Goal: Task Accomplishment & Management: Manage account settings

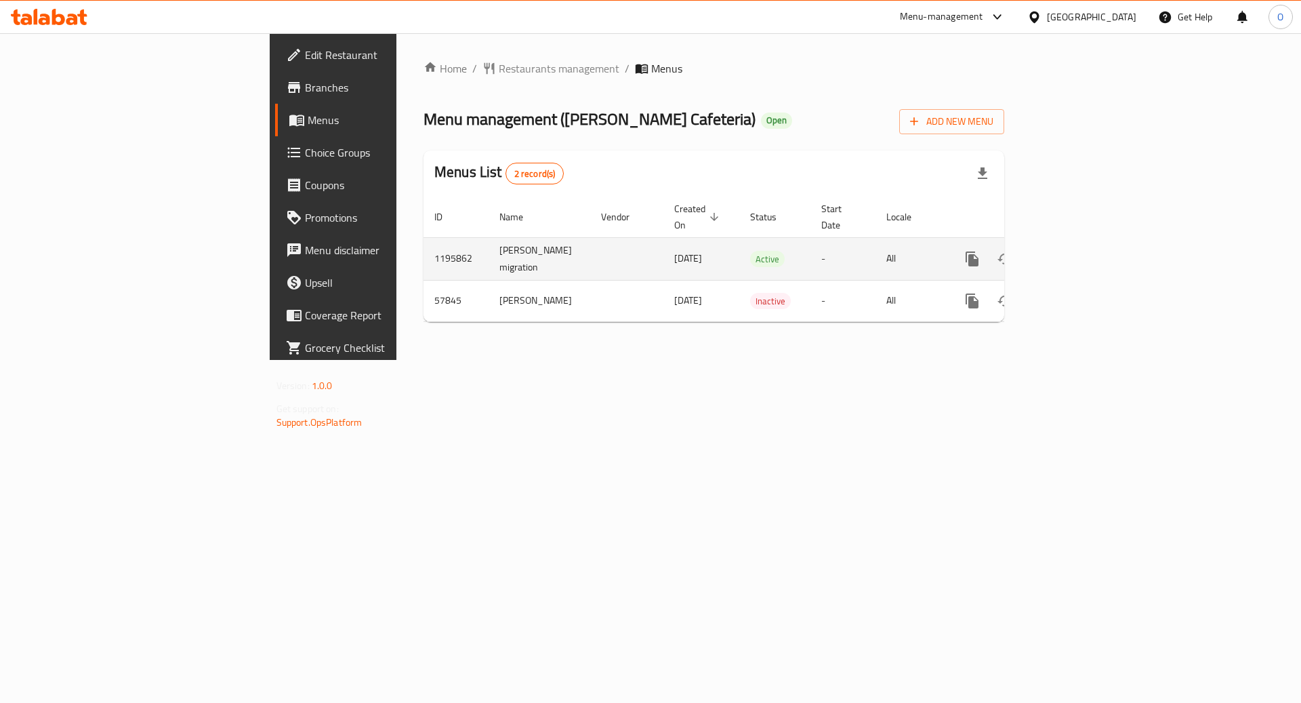
click at [1076, 253] on icon "enhanced table" at bounding box center [1070, 259] width 12 height 12
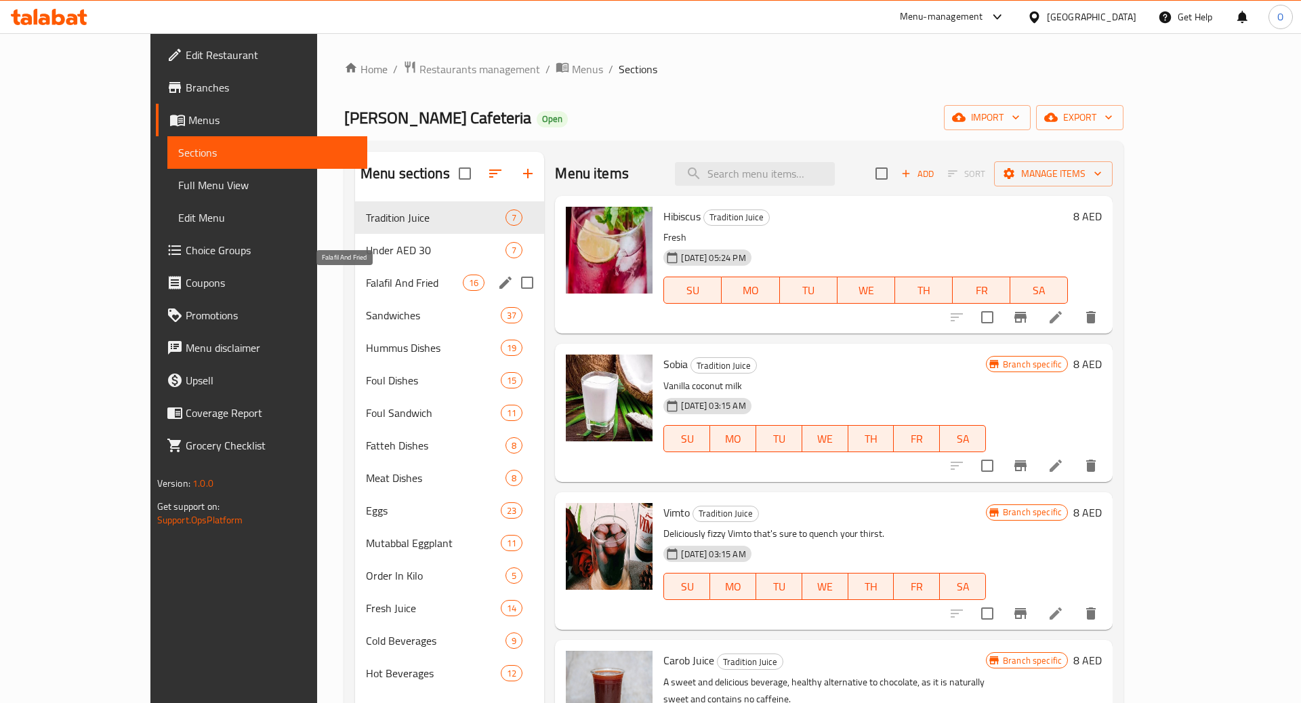
click at [388, 282] on span "Falafil And Fried" at bounding box center [414, 282] width 97 height 16
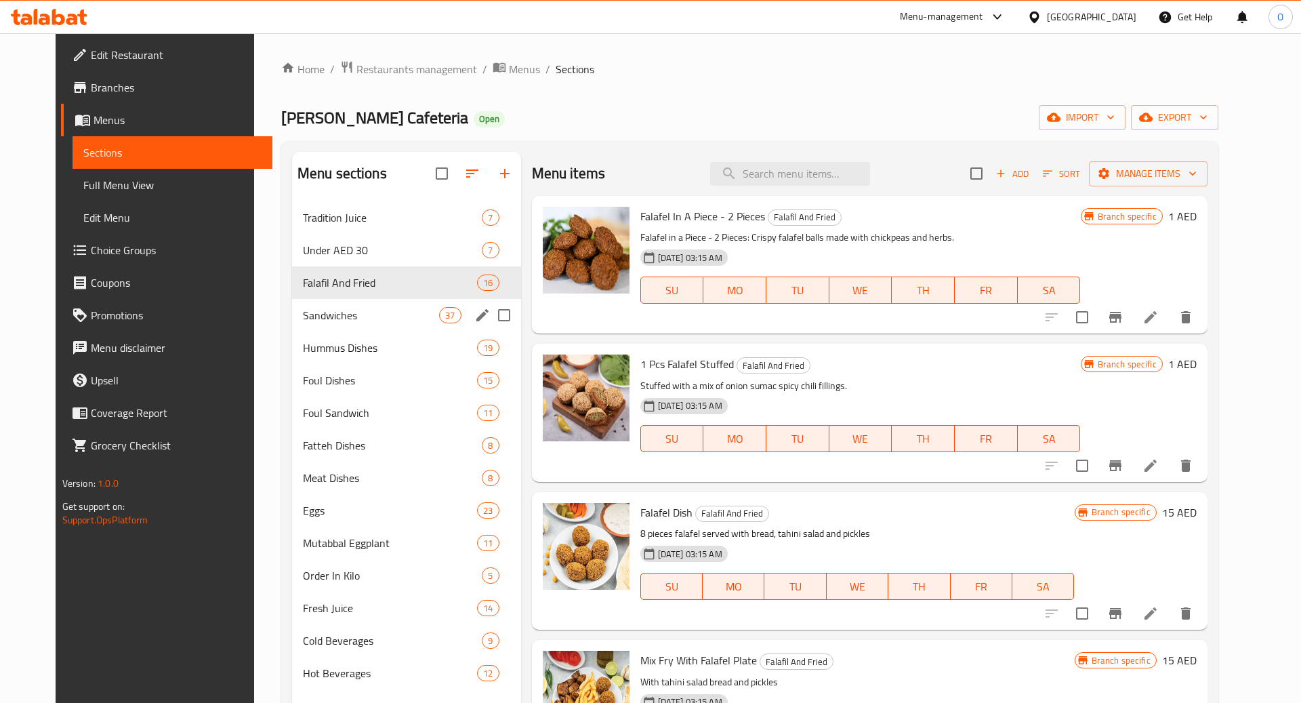
click at [367, 306] on div "Sandwiches 37" at bounding box center [406, 315] width 229 height 33
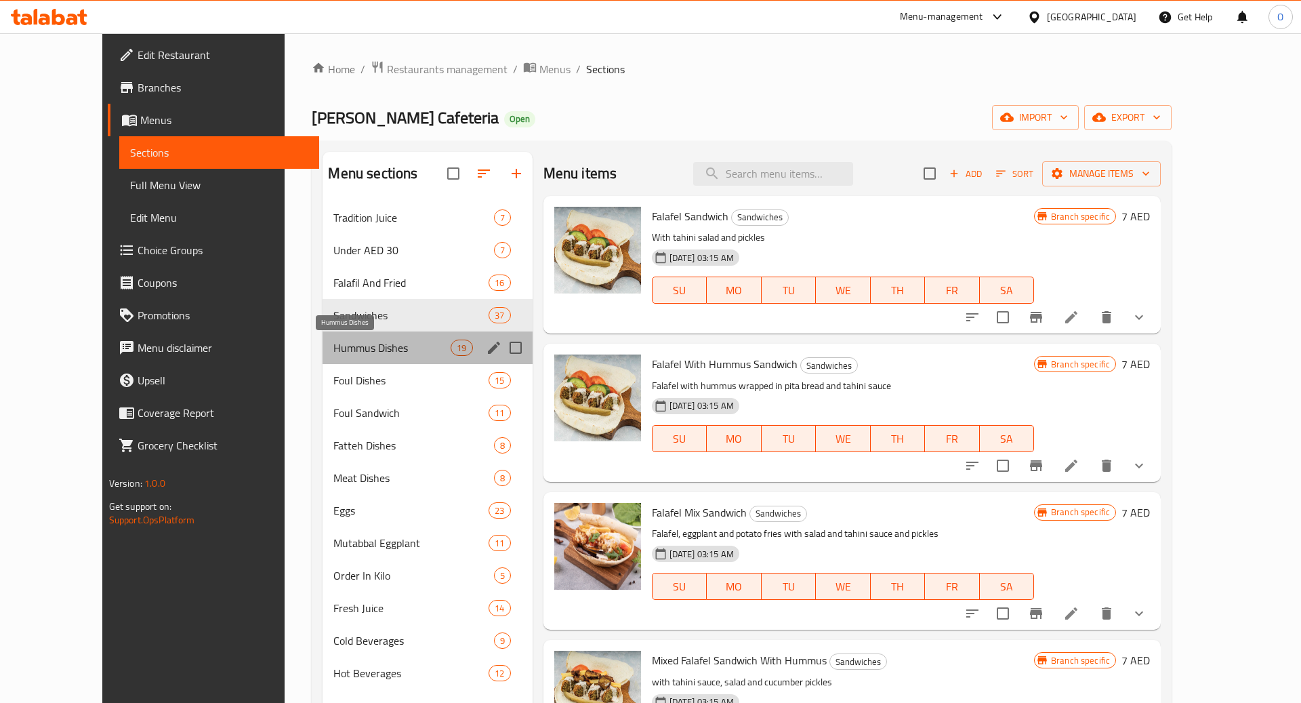
click at [367, 343] on span "Hummus Dishes" at bounding box center [391, 347] width 117 height 16
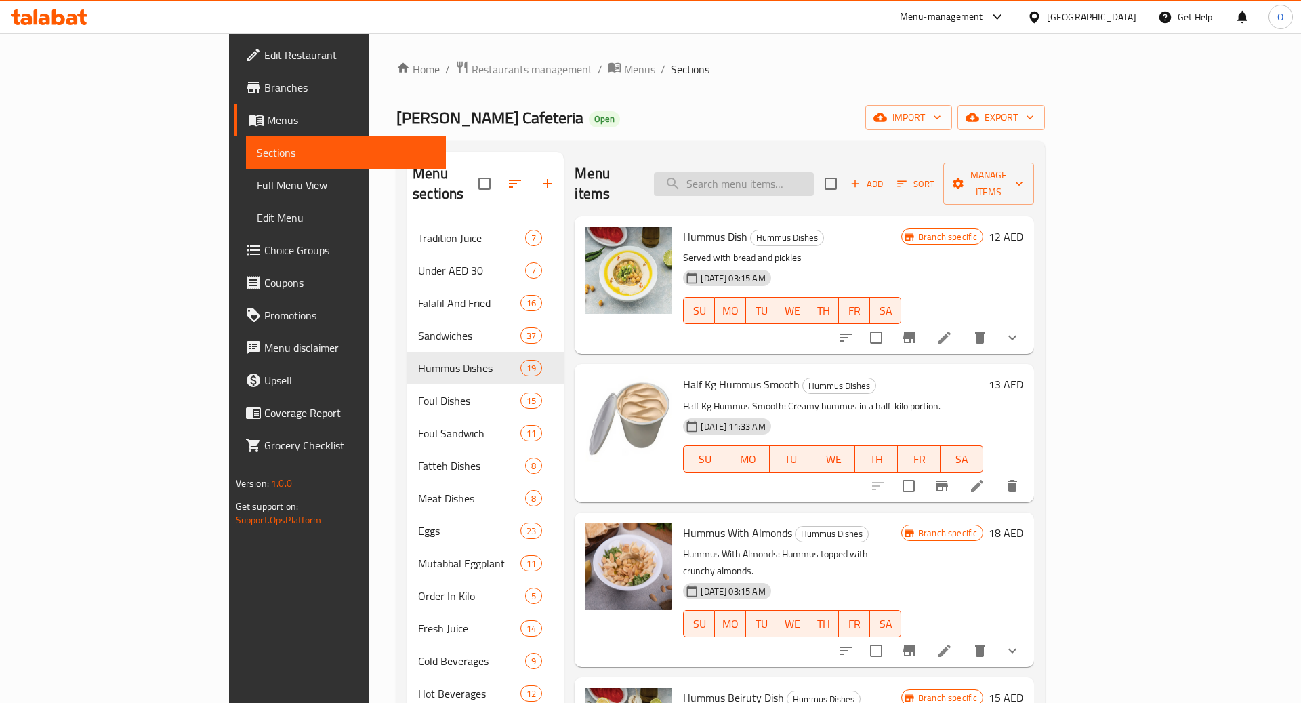
click at [814, 182] on input "search" at bounding box center [734, 184] width 160 height 24
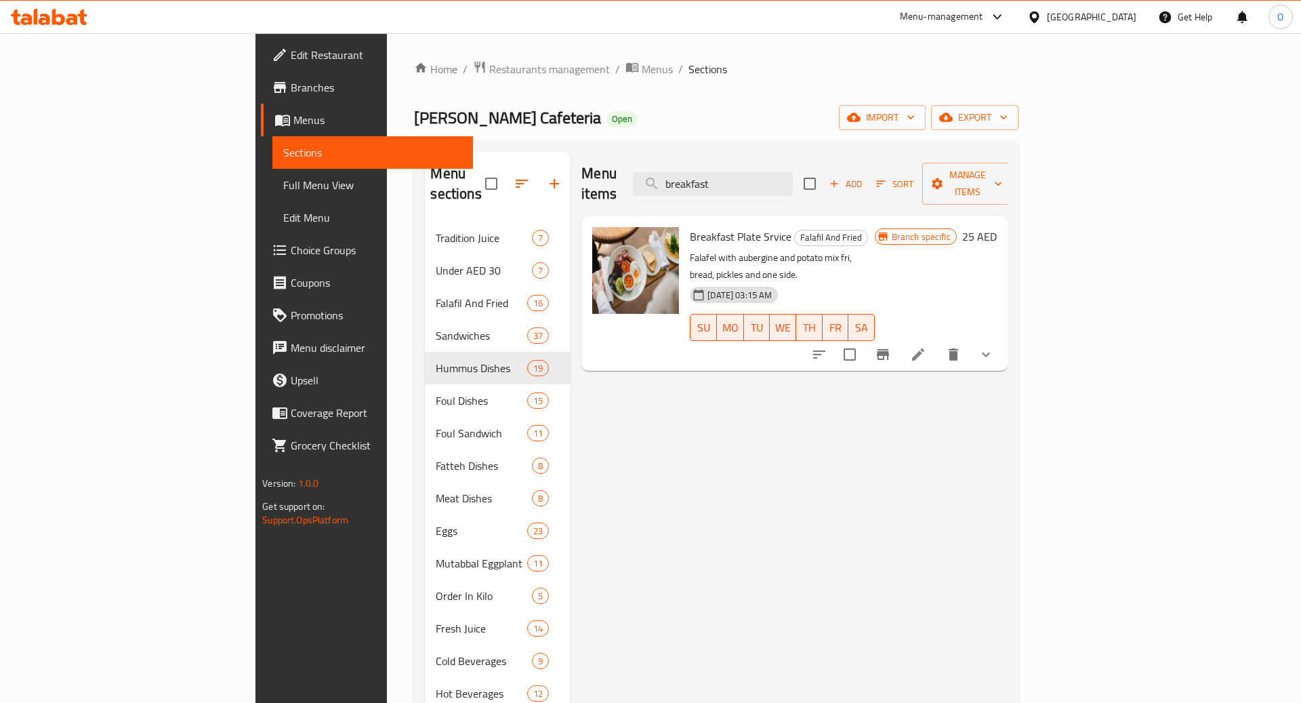
type input "breakfast"
click at [924, 348] on icon at bounding box center [918, 354] width 12 height 12
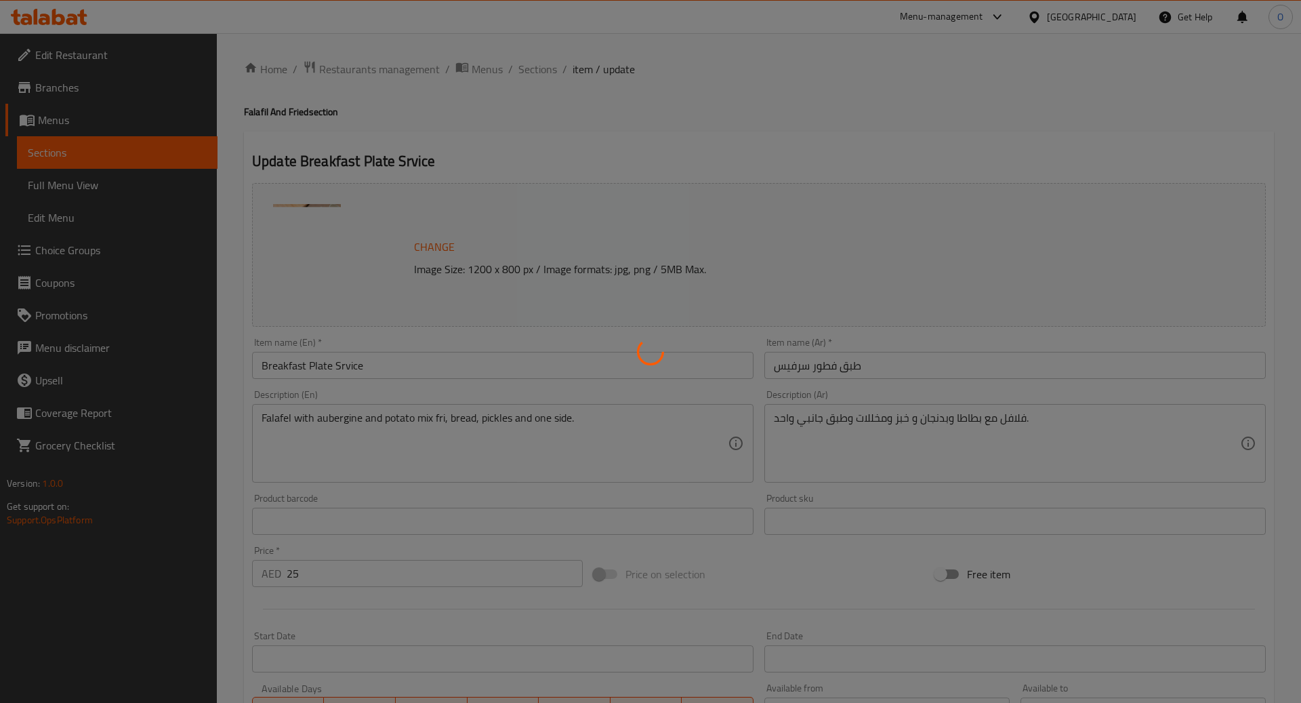
type input "اضافات"
type input "1"
type input "اضف"
type input "0"
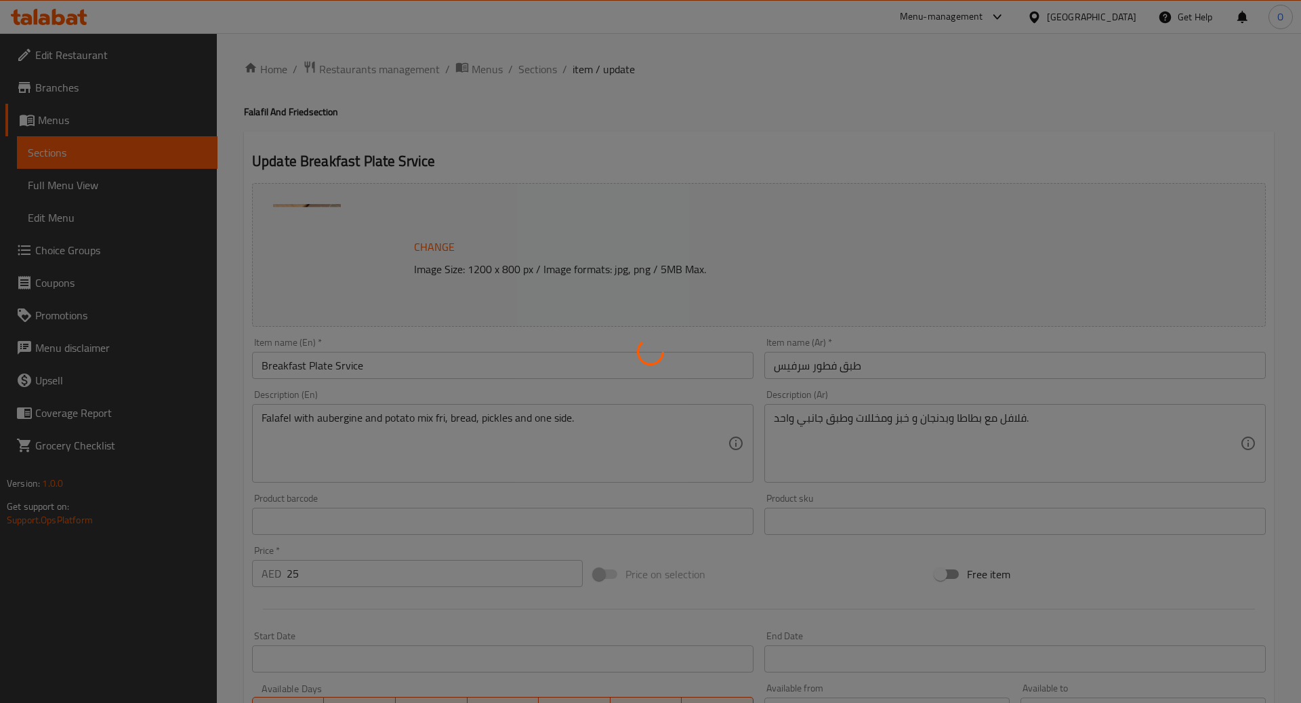
type input "1"
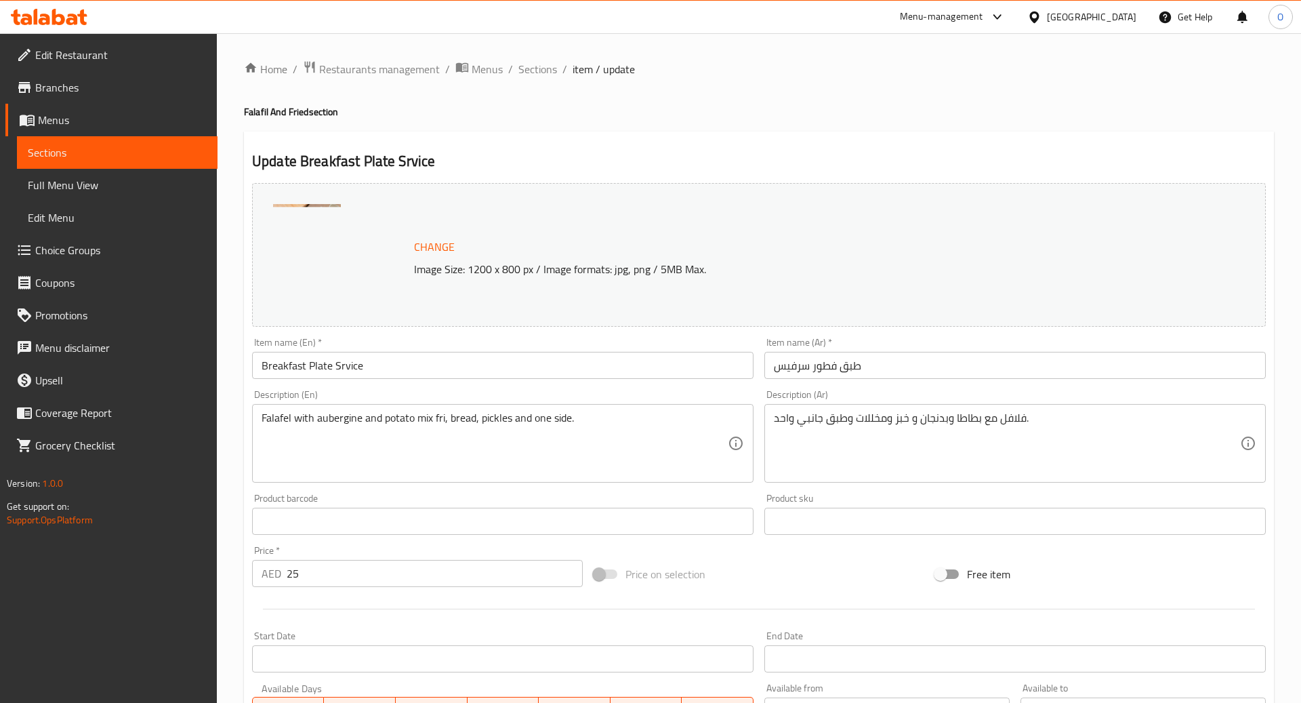
click at [328, 247] on img at bounding box center [307, 238] width 68 height 68
click at [442, 247] on span "Change" at bounding box center [434, 247] width 41 height 20
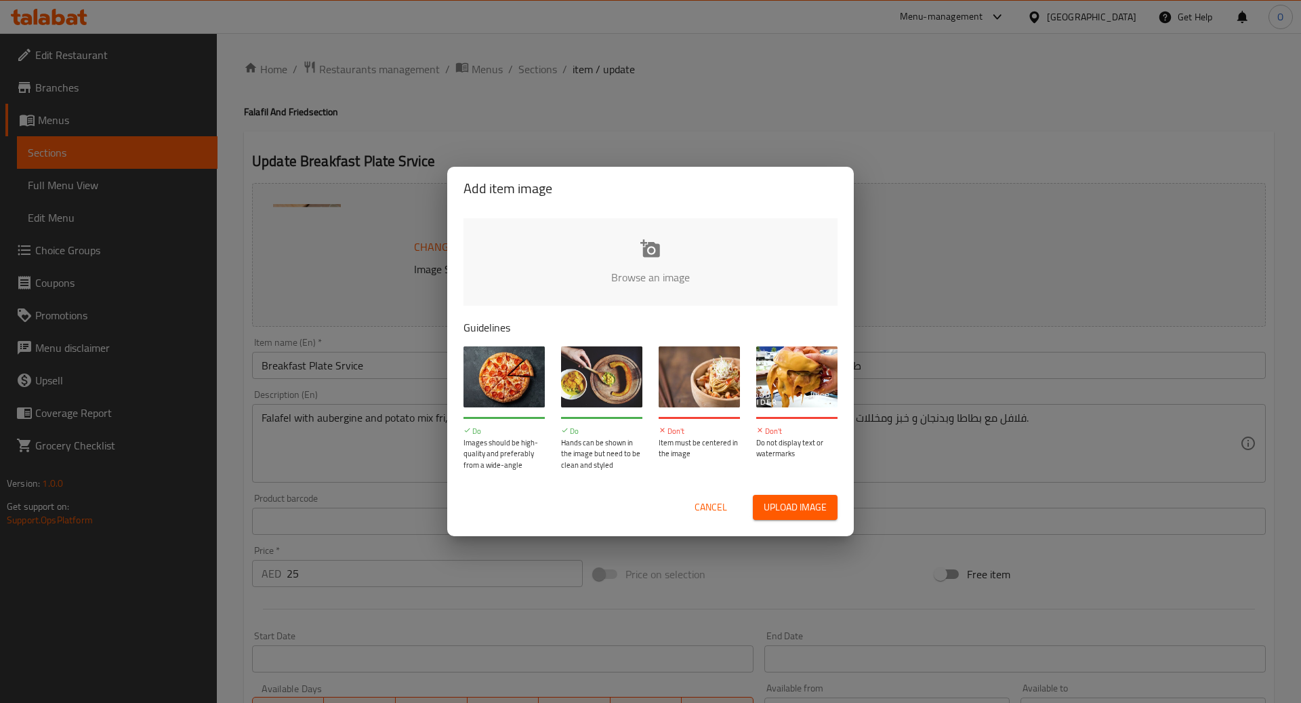
click at [650, 255] on input "file" at bounding box center [1108, 281] width 1290 height 127
click at [673, 260] on input "file" at bounding box center [1108, 281] width 1290 height 127
type input "C:\fakepath\4978abf2-1ba2-470a-9a98-f133a7776b6e.jpeg"
